Goal: Transaction & Acquisition: Purchase product/service

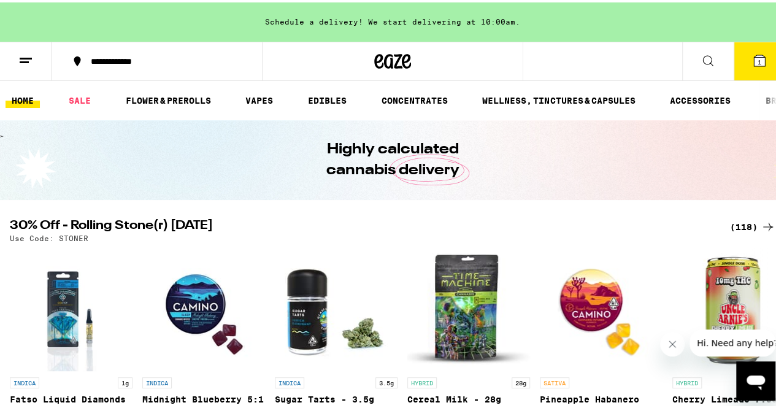
click at [738, 219] on div "(118)" at bounding box center [752, 224] width 45 height 15
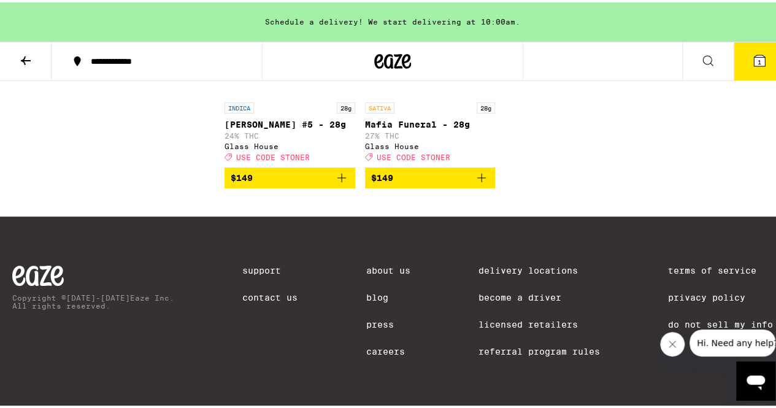
scroll to position [7050, 0]
